Goal: Task Accomplishment & Management: Manage account settings

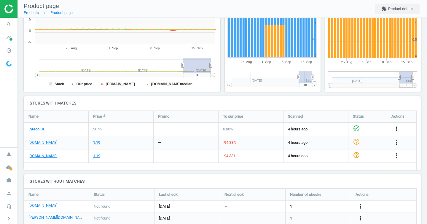
scroll to position [125, 0]
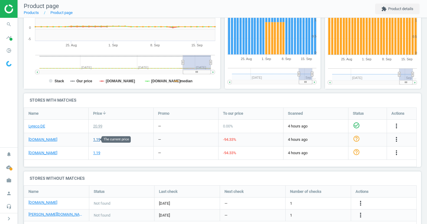
click at [96, 139] on div "1.19" at bounding box center [96, 139] width 7 height 5
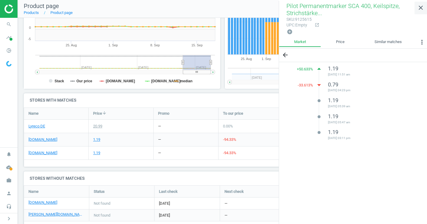
click at [424, 9] on icon "close" at bounding box center [421, 7] width 7 height 7
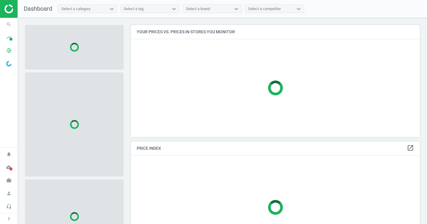
scroll to position [121, 294]
click at [12, 49] on icon "pie_chart_outlined" at bounding box center [8, 50] width 11 height 11
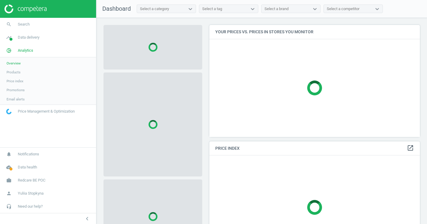
scroll to position [3, 3]
click at [13, 74] on span "Products" at bounding box center [14, 72] width 14 height 5
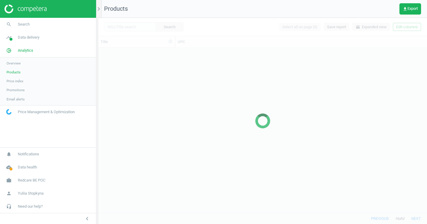
scroll to position [160, 325]
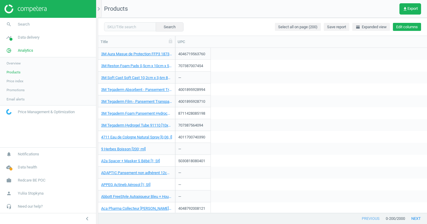
click at [412, 30] on button "Edit columns" at bounding box center [407, 27] width 28 height 8
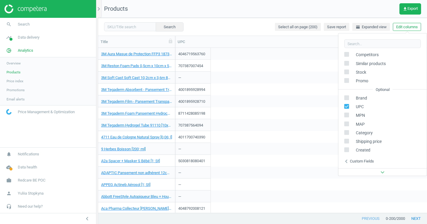
scroll to position [80, 0]
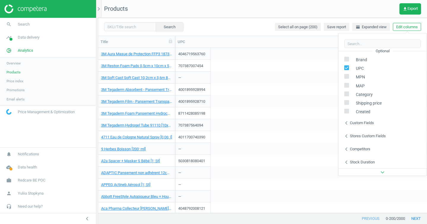
click at [361, 149] on div "Competitors" at bounding box center [360, 148] width 20 height 5
click at [246, 146] on label at bounding box center [243, 145] width 9 height 6
click at [243, 146] on input "checkbox" at bounding box center [242, 144] width 4 height 4
checkbox input "true"
click at [373, 123] on div "Custom fields" at bounding box center [362, 122] width 24 height 5
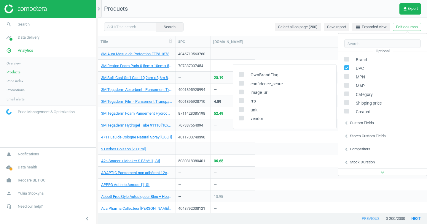
click at [371, 134] on div "Stores custom fields" at bounding box center [368, 135] width 36 height 5
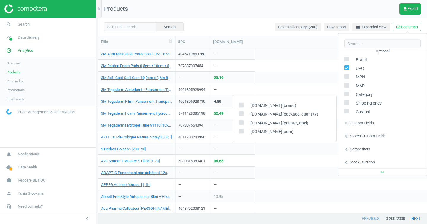
click at [242, 105] on input "checkbox" at bounding box center [242, 105] width 4 height 4
checkbox input "true"
click at [241, 123] on input "checkbox" at bounding box center [242, 123] width 4 height 4
checkbox input "true"
click at [330, 66] on div "707387007454 — — —" at bounding box center [301, 66] width 252 height 12
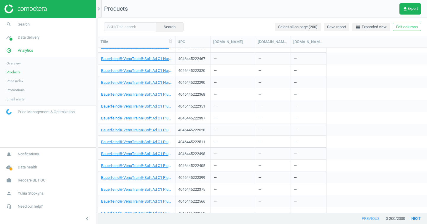
scroll to position [2210, 0]
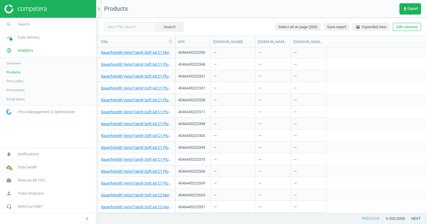
click at [421, 218] on button "next" at bounding box center [416, 218] width 22 height 11
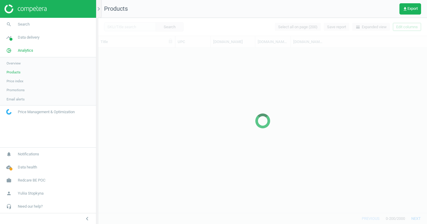
scroll to position [12, 0]
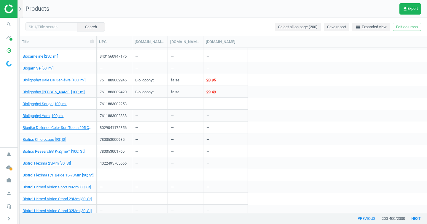
scroll to position [401, 0]
